Goal: Navigation & Orientation: Go to known website

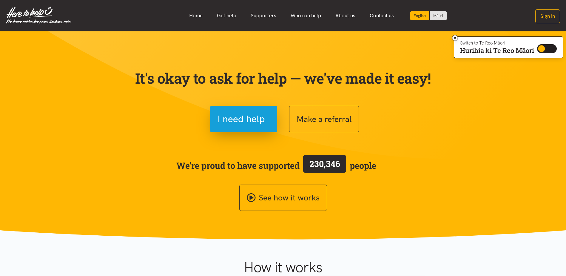
click at [320, 165] on span "230,346" at bounding box center [325, 163] width 31 height 11
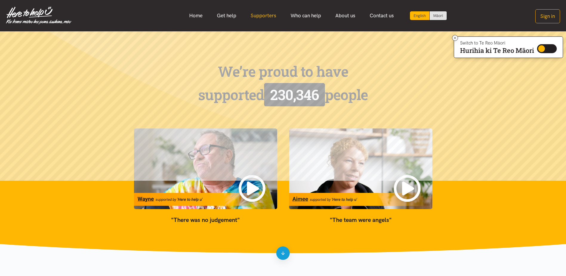
click at [262, 15] on link "Supporters" at bounding box center [264, 15] width 40 height 13
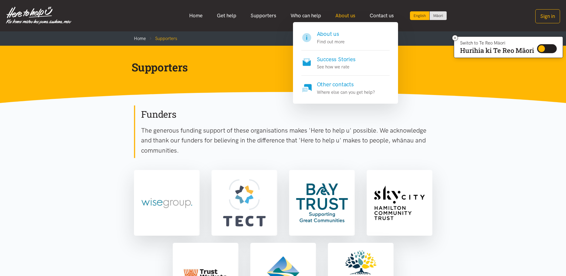
click at [348, 17] on link "About us" at bounding box center [345, 15] width 34 height 13
click at [339, 16] on link "About us" at bounding box center [345, 15] width 34 height 13
click at [339, 35] on h4 "About us" at bounding box center [331, 34] width 28 height 8
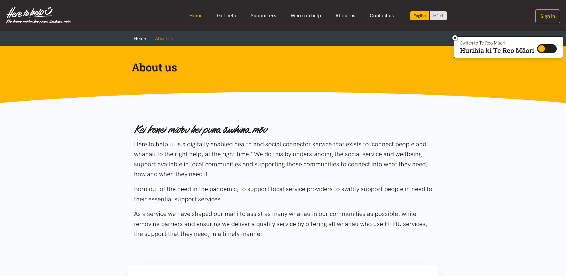
click at [199, 15] on link "Home" at bounding box center [196, 15] width 28 height 13
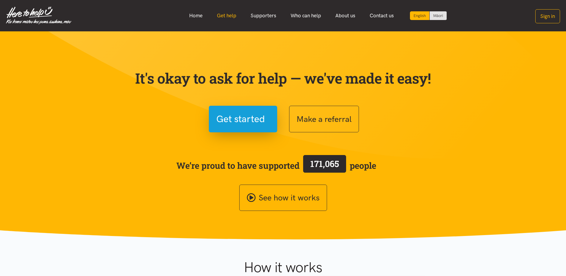
click at [232, 19] on link "Get help" at bounding box center [227, 15] width 34 height 13
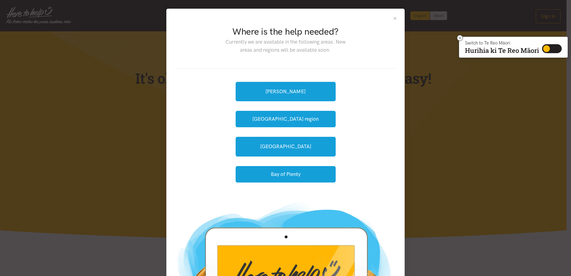
click at [393, 19] on button "Close" at bounding box center [394, 18] width 5 height 5
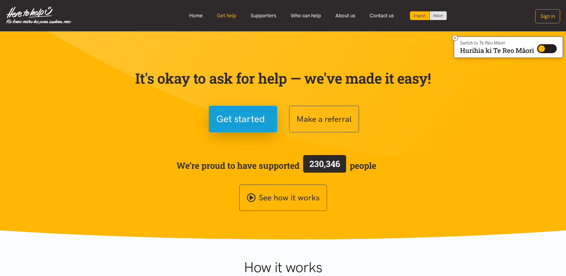
click at [229, 16] on link "Get help" at bounding box center [227, 15] width 34 height 13
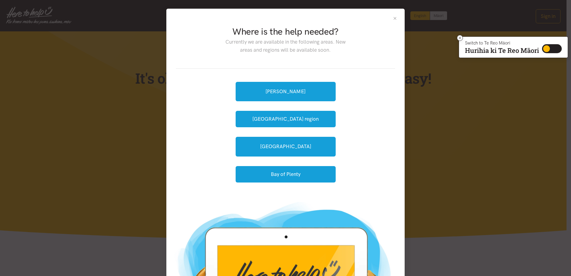
click at [392, 17] on button "Close" at bounding box center [394, 18] width 5 height 5
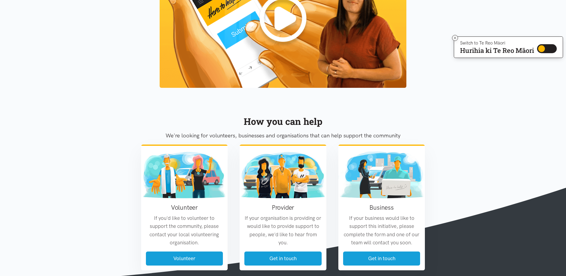
scroll to position [597, 0]
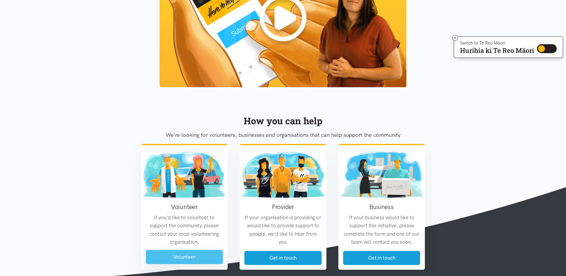
click at [183, 260] on link "Volunteer" at bounding box center [184, 257] width 77 height 14
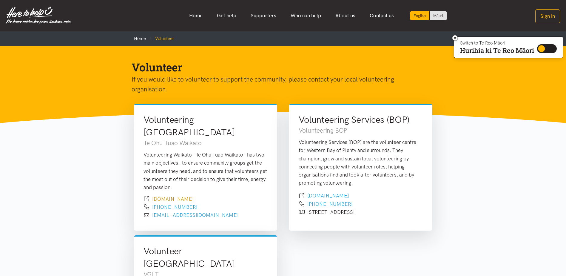
click at [190, 196] on link "[DOMAIN_NAME]" at bounding box center [173, 199] width 42 height 6
